Goal: Check status: Check status

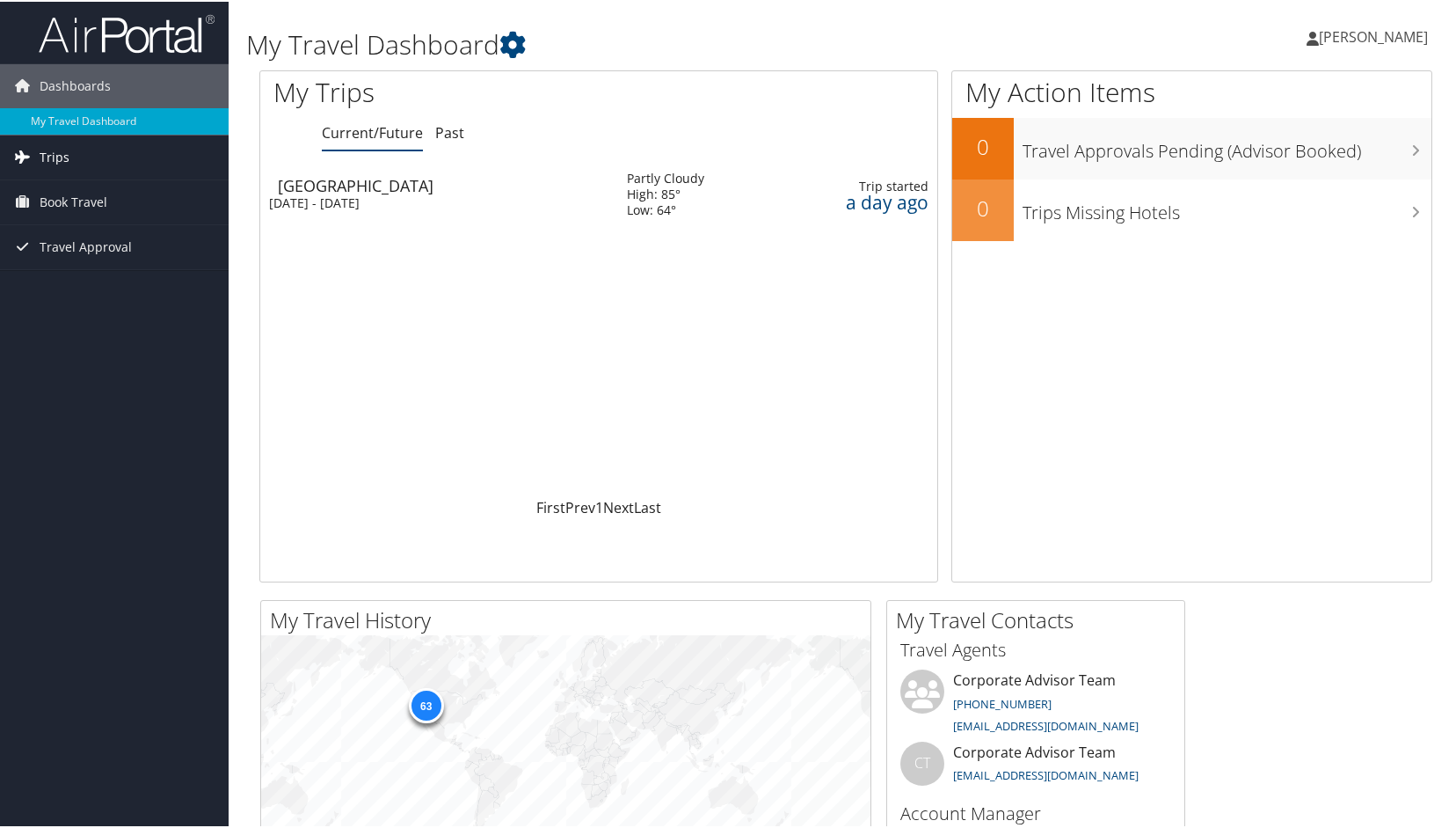
click at [49, 152] on span "Trips" at bounding box center [54, 156] width 30 height 44
click at [82, 191] on link "Current/Future Trips" at bounding box center [114, 191] width 229 height 26
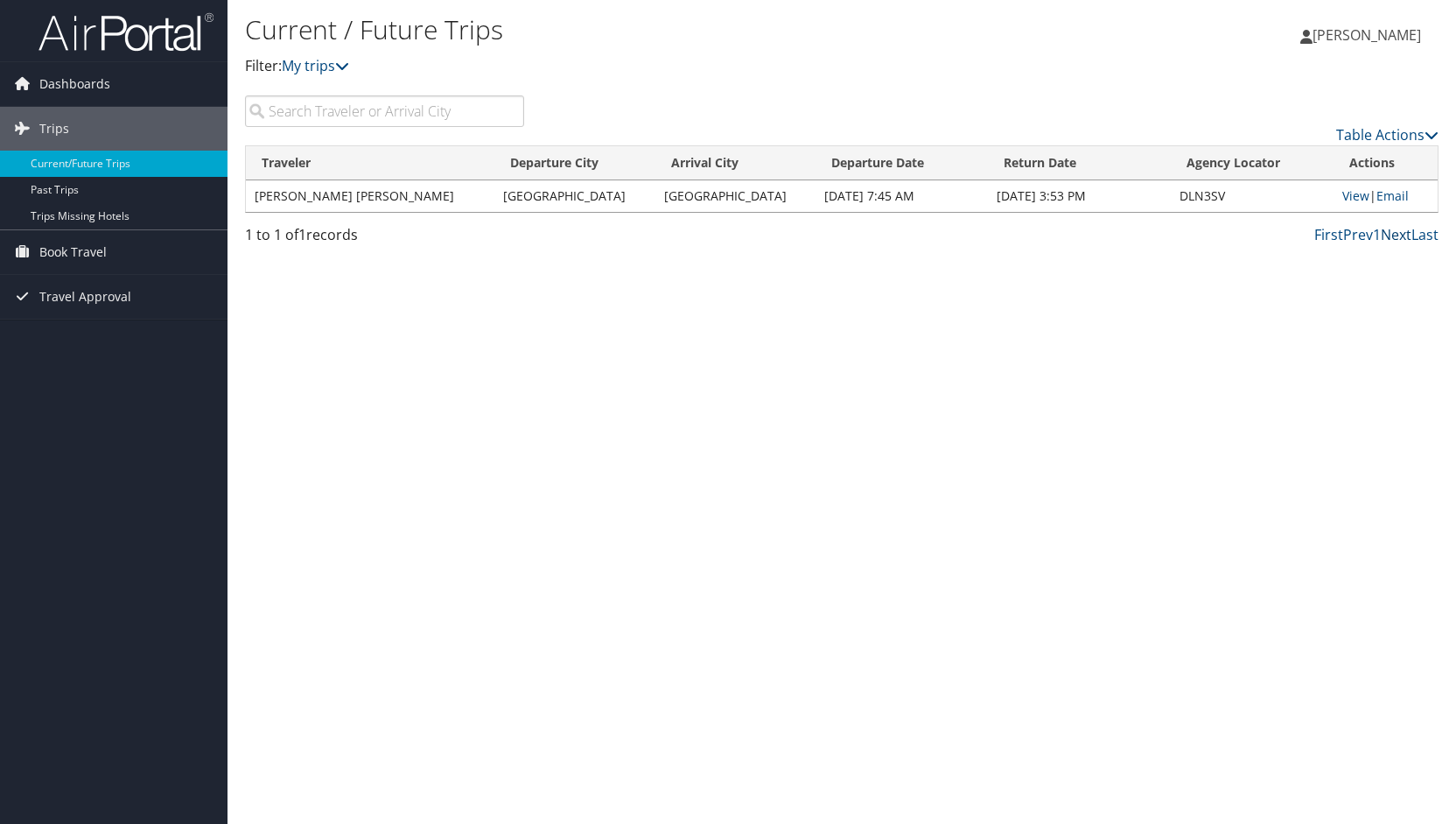
click at [1401, 231] on link "Next" at bounding box center [1396, 234] width 31 height 19
click at [1396, 233] on link "Next" at bounding box center [1396, 234] width 31 height 19
click at [1388, 233] on link "Next" at bounding box center [1396, 234] width 31 height 19
